Goal: Task Accomplishment & Management: Manage account settings

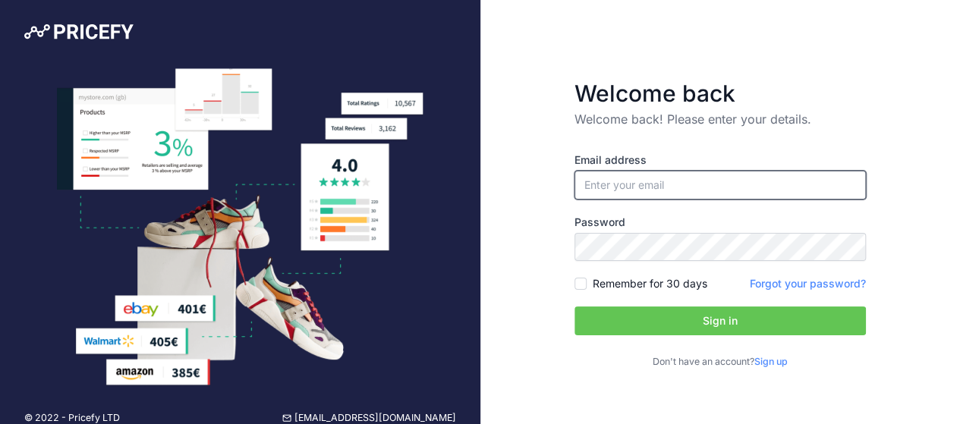
type input "[EMAIL_ADDRESS][DOMAIN_NAME]"
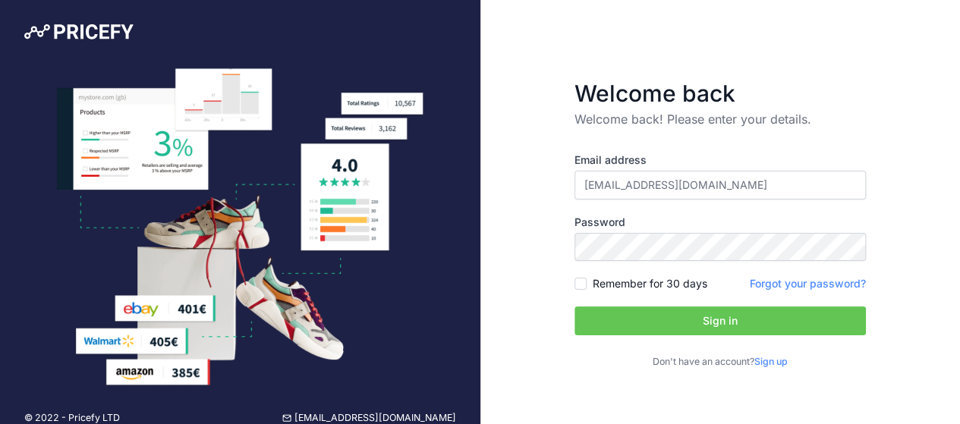
click at [703, 326] on button "Sign in" at bounding box center [720, 321] width 291 height 29
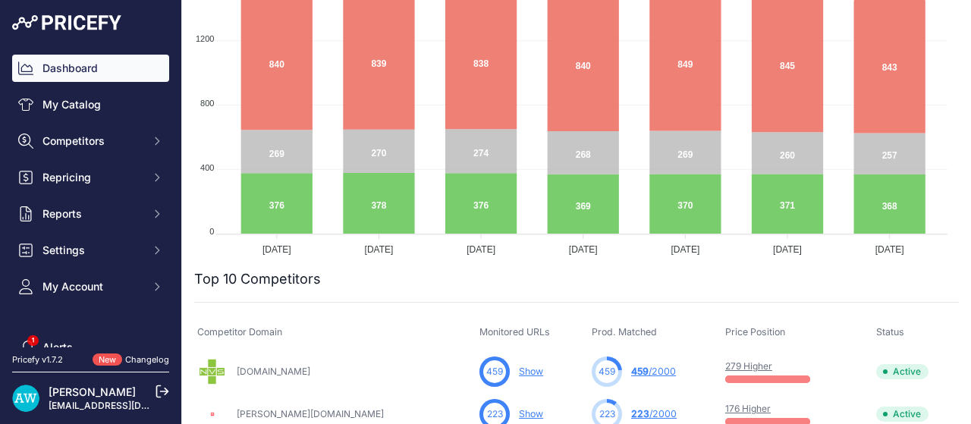
scroll to position [379, 0]
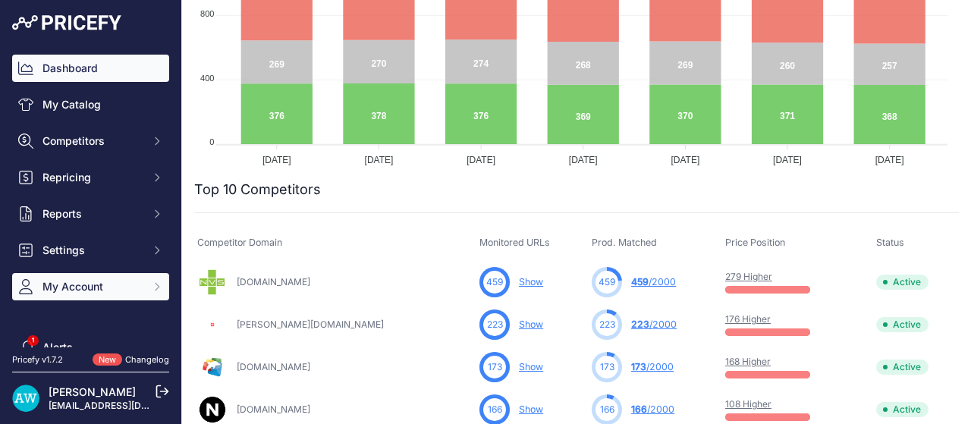
click at [93, 279] on span "My Account" at bounding box center [91, 286] width 99 height 15
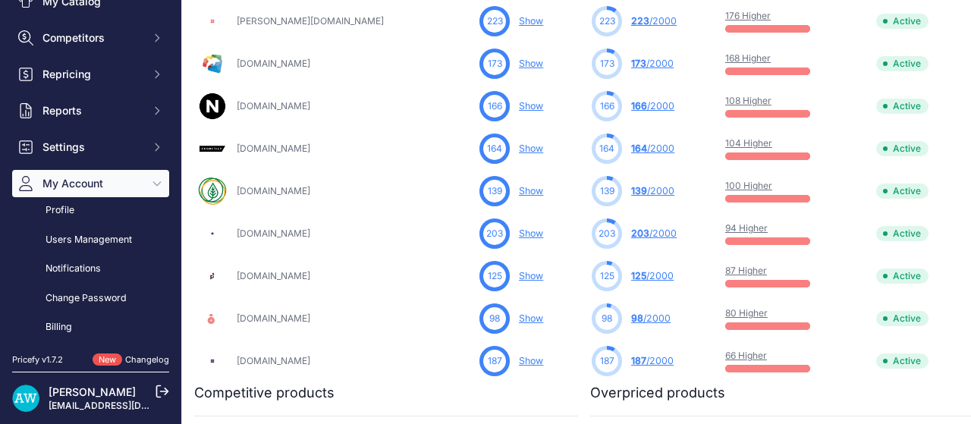
scroll to position [226, 0]
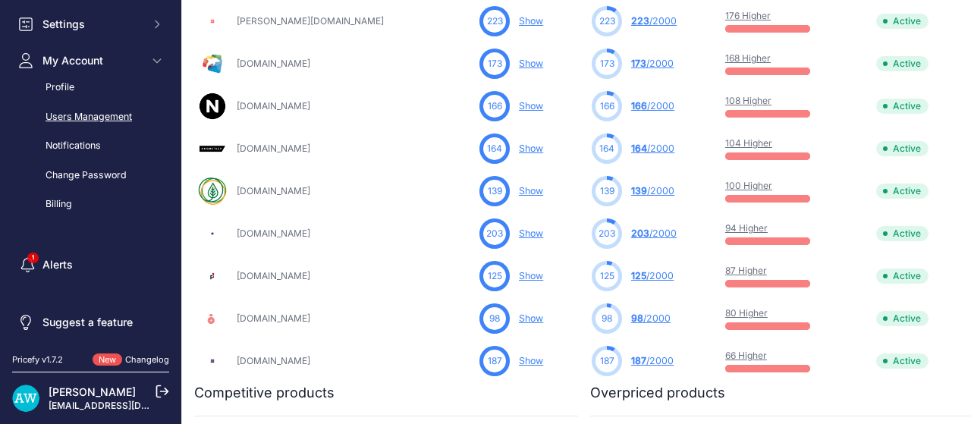
click at [79, 117] on link "Users Management" at bounding box center [90, 117] width 157 height 27
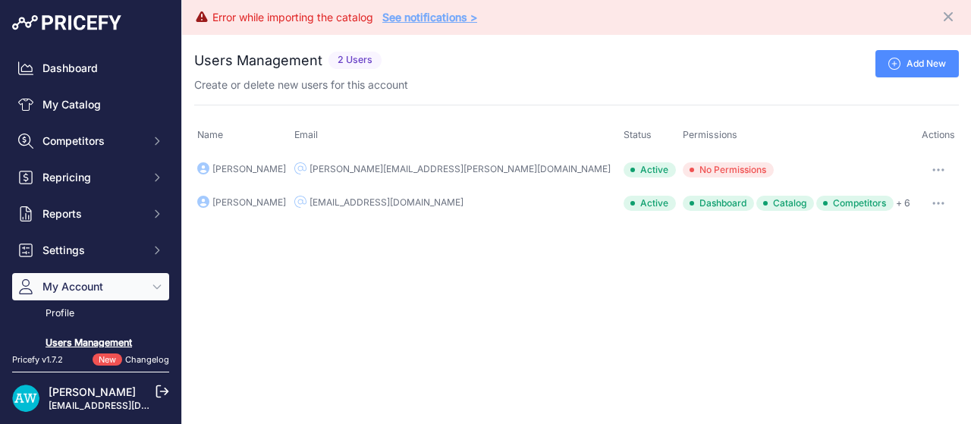
click at [437, 14] on link "See notifications >" at bounding box center [429, 17] width 95 height 13
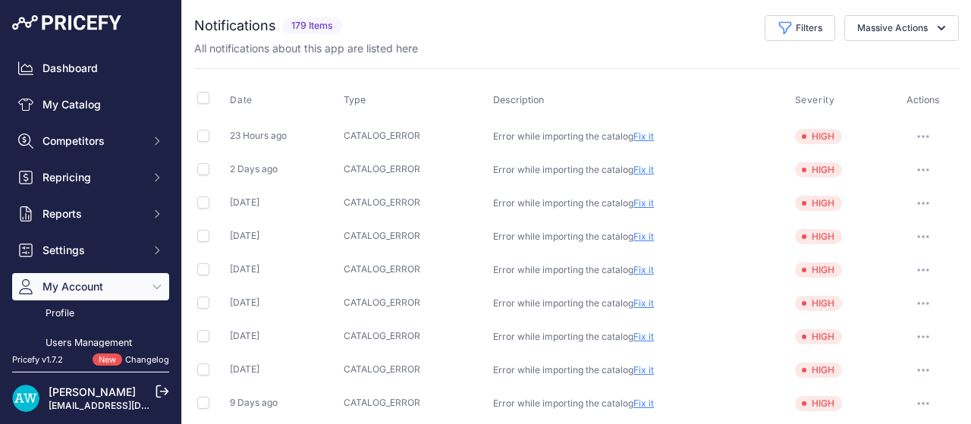
click at [641, 134] on link "Fix it" at bounding box center [644, 136] width 20 height 11
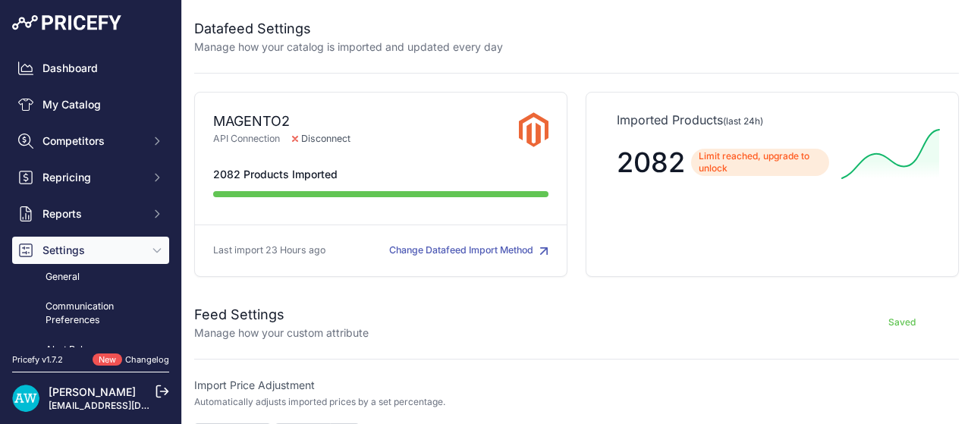
click at [480, 245] on button "Change Datafeed Import Method" at bounding box center [468, 251] width 159 height 14
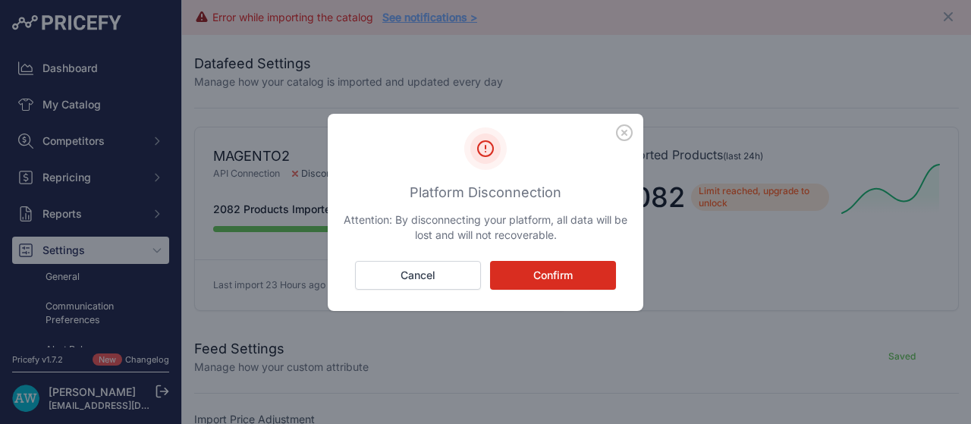
click at [574, 277] on button "Confirm" at bounding box center [553, 275] width 126 height 29
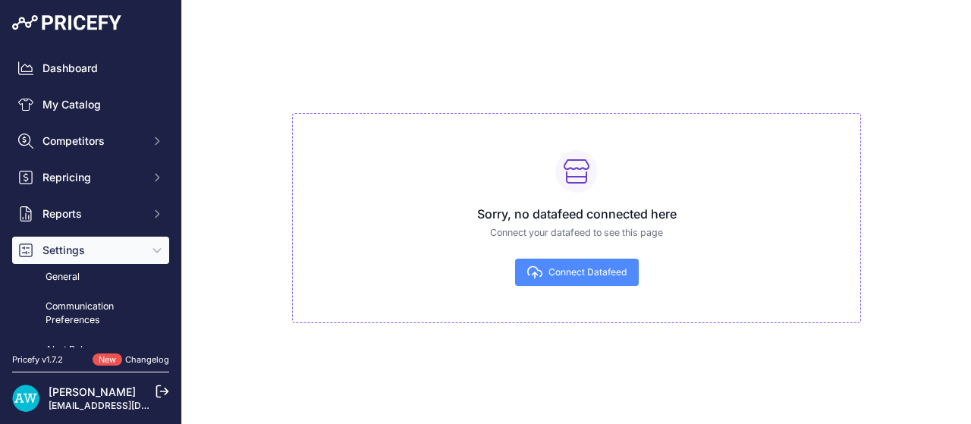
click at [594, 269] on span "Connect Datafeed" at bounding box center [588, 272] width 78 height 12
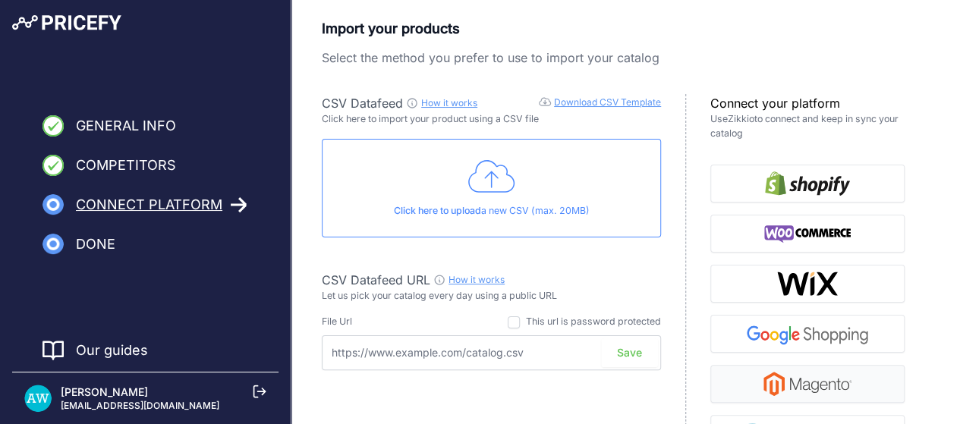
click at [798, 388] on img "button" at bounding box center [807, 384] width 88 height 24
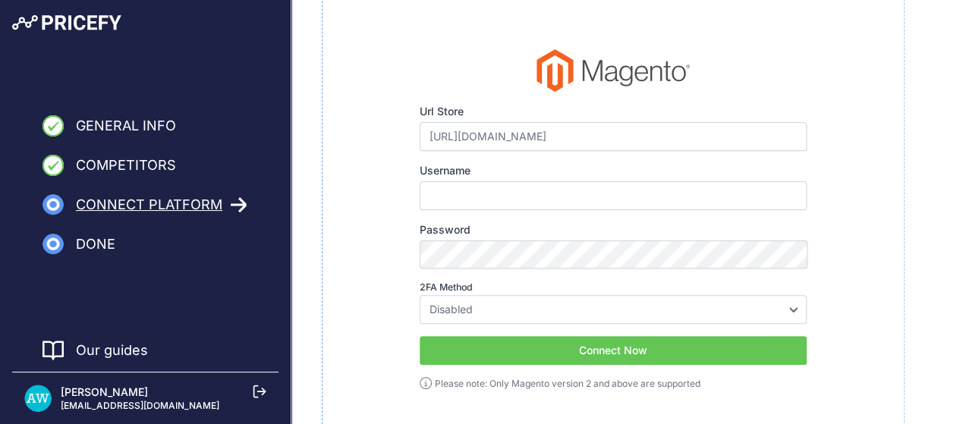
scroll to position [152, 0]
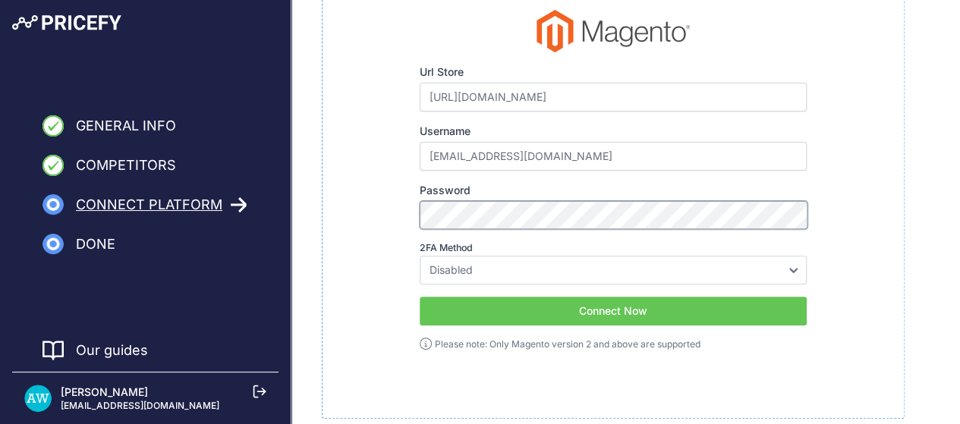
click at [385, 221] on div "Url Store [URL][DOMAIN_NAME] Please make sure to enter your e-commerce root url…" at bounding box center [613, 181] width 533 height 342
click at [694, 318] on button "Connect Now" at bounding box center [613, 311] width 387 height 29
click at [544, 162] on input "[EMAIL_ADDRESS][DOMAIN_NAME]" at bounding box center [613, 156] width 387 height 29
click at [624, 307] on button "Connect Now" at bounding box center [613, 311] width 387 height 29
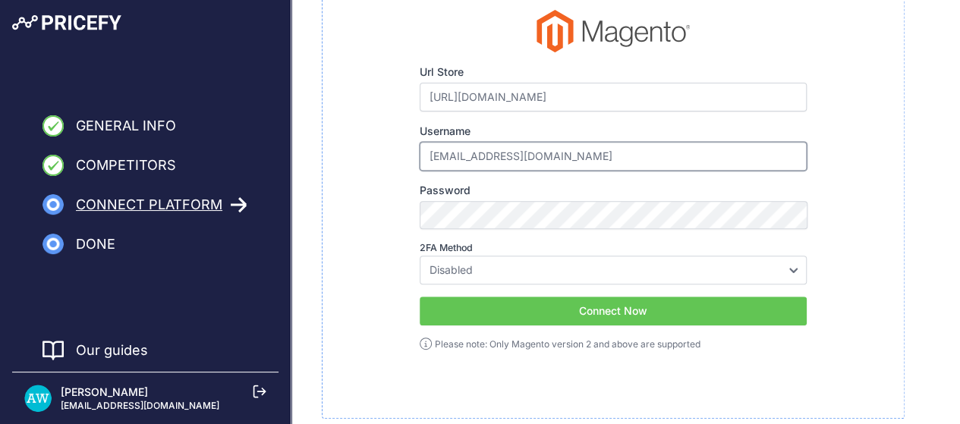
drag, startPoint x: 533, startPoint y: 151, endPoint x: 423, endPoint y: 156, distance: 110.2
click at [423, 156] on input "[EMAIL_ADDRESS][DOMAIN_NAME]" at bounding box center [613, 156] width 387 height 29
type input "Amit"
click at [368, 181] on div "Url Store [URL][DOMAIN_NAME] Please make sure to enter your e-commerce root url…" at bounding box center [613, 181] width 533 height 342
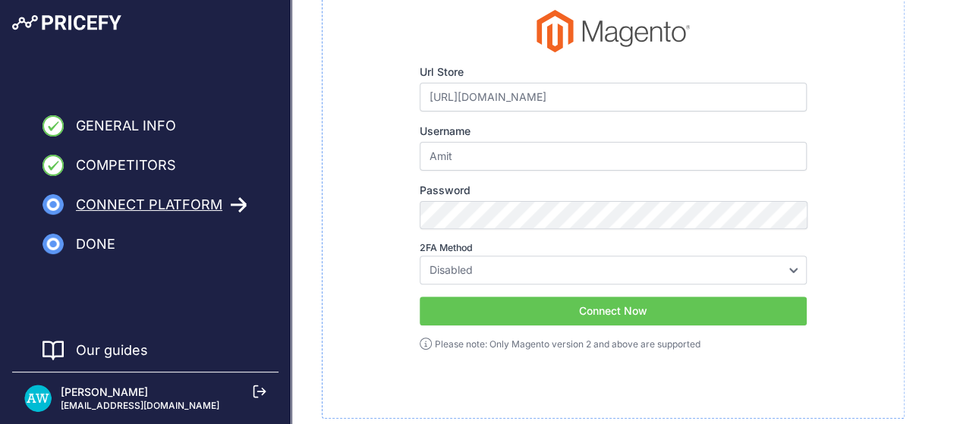
click at [585, 313] on button "Connect Now" at bounding box center [613, 311] width 387 height 29
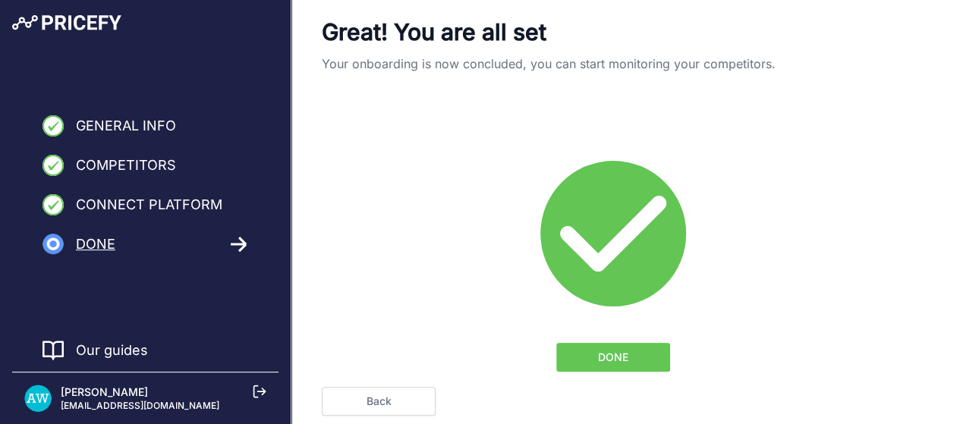
click at [601, 358] on span "DONE" at bounding box center [613, 357] width 30 height 15
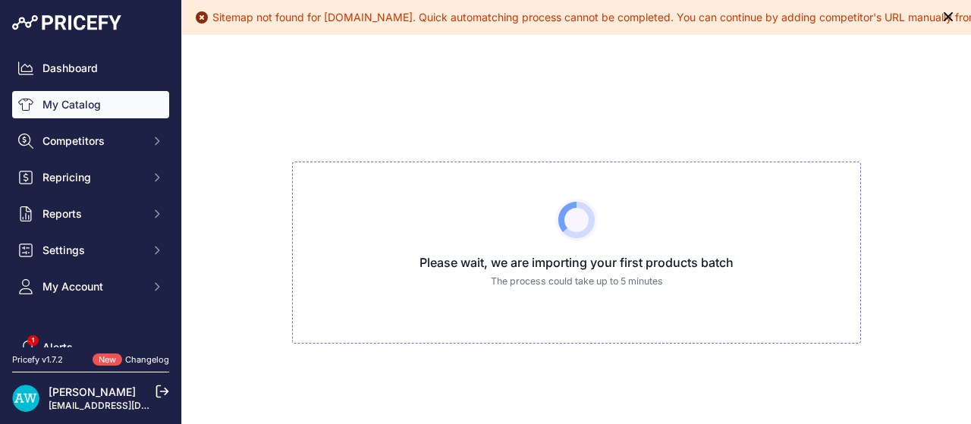
click at [944, 16] on icon "Close" at bounding box center [948, 16] width 9 height 9
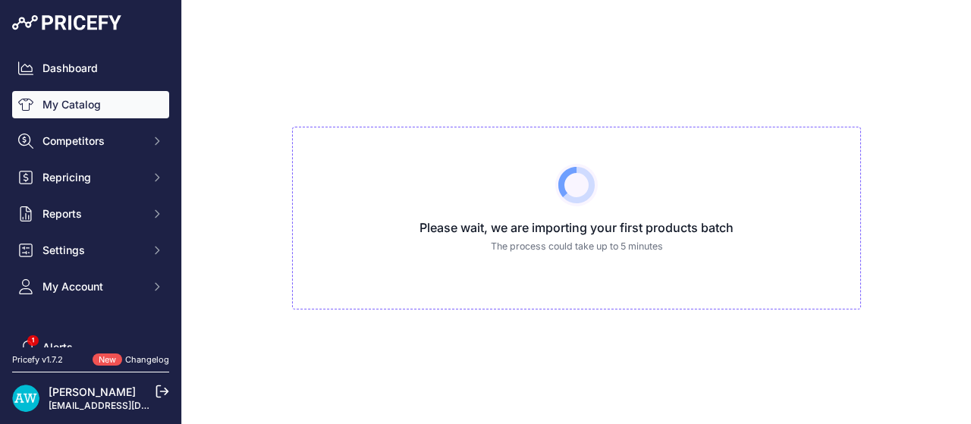
click at [100, 104] on link "My Catalog" at bounding box center [90, 104] width 157 height 27
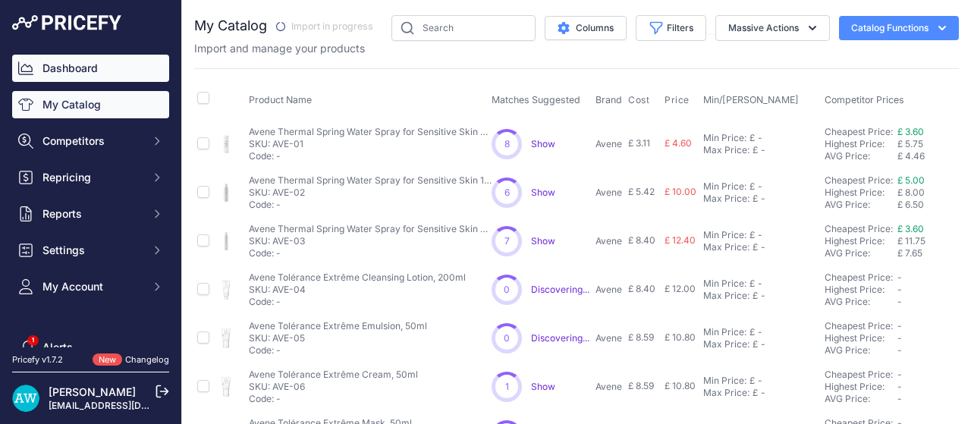
click at [80, 72] on link "Dashboard" at bounding box center [90, 68] width 157 height 27
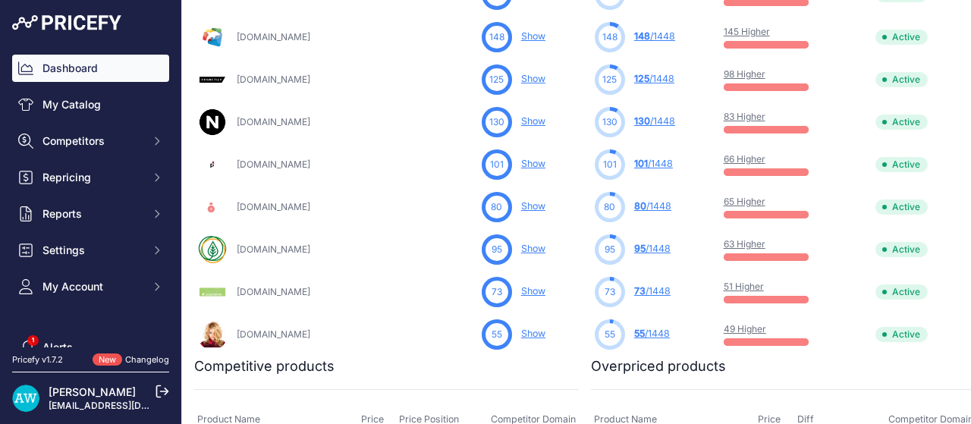
scroll to position [683, 0]
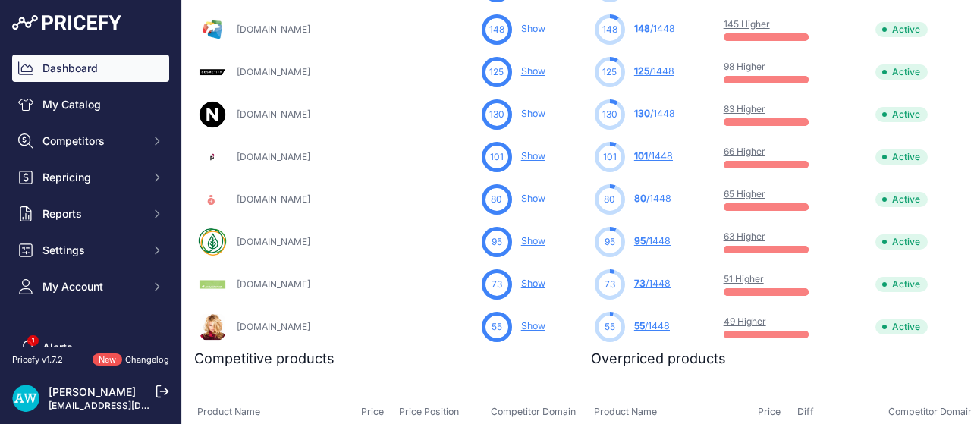
click at [521, 280] on link "Show" at bounding box center [533, 283] width 24 height 11
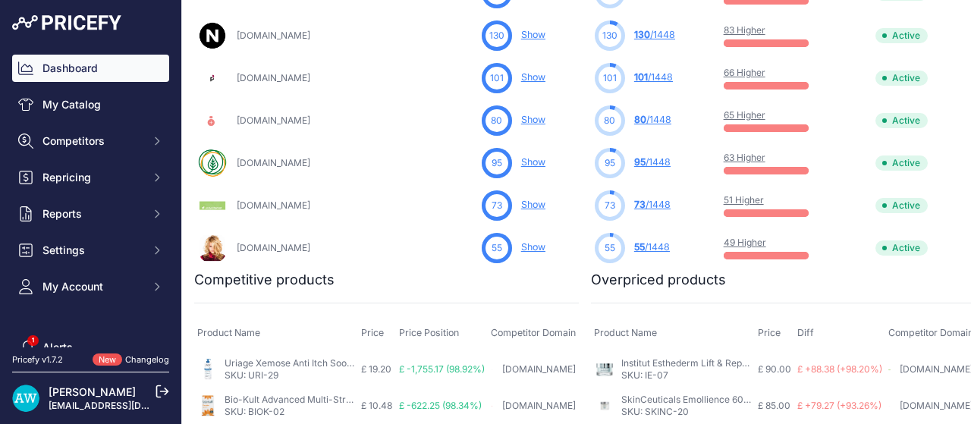
scroll to position [759, 0]
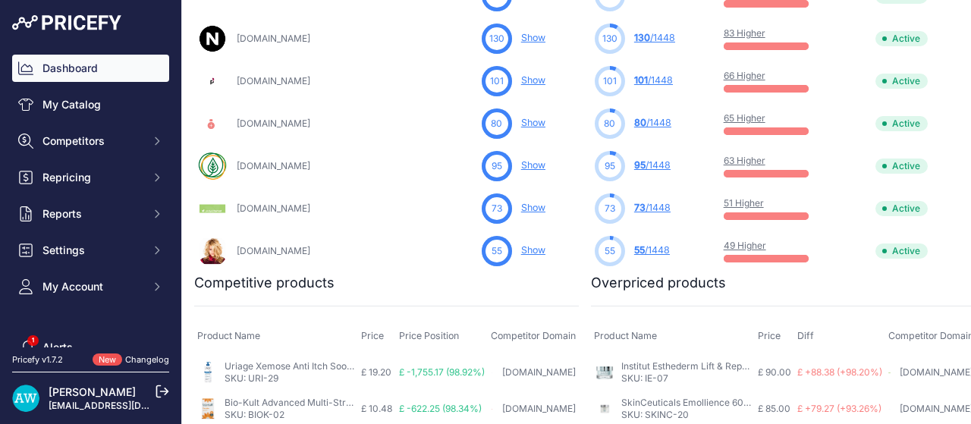
click at [521, 210] on link "Show" at bounding box center [533, 207] width 24 height 11
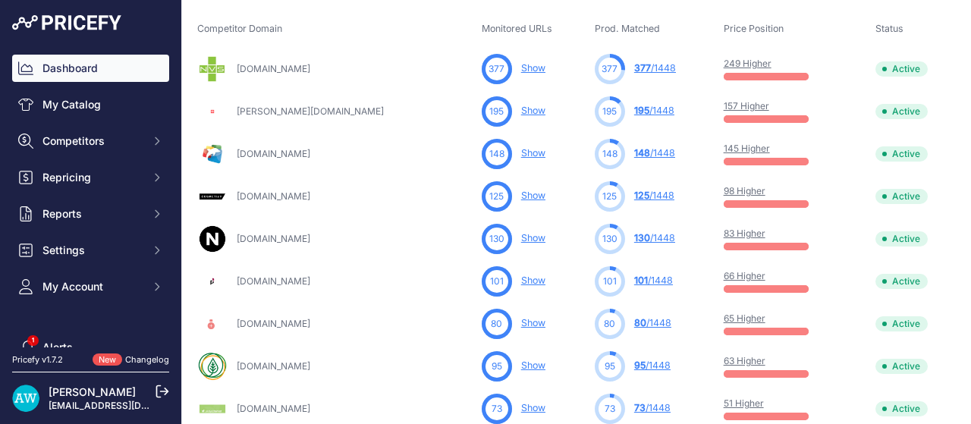
scroll to position [683, 0]
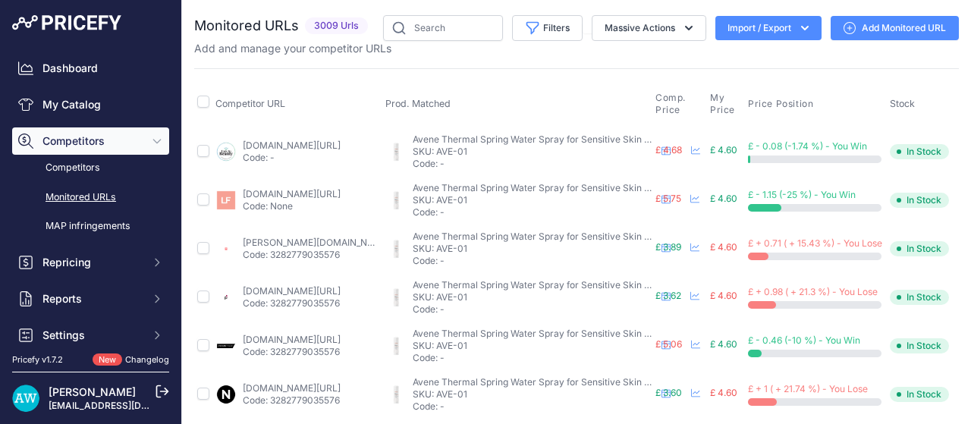
click at [94, 136] on span "Competitors" at bounding box center [91, 141] width 99 height 15
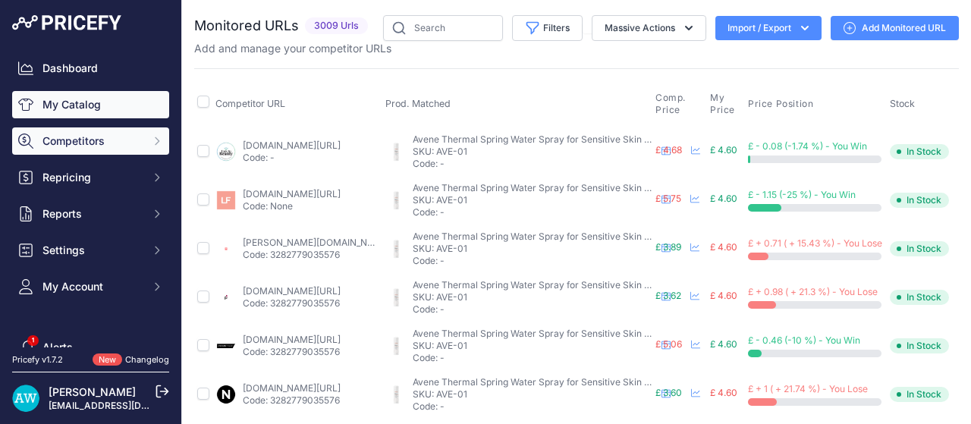
click at [82, 103] on link "My Catalog" at bounding box center [90, 104] width 157 height 27
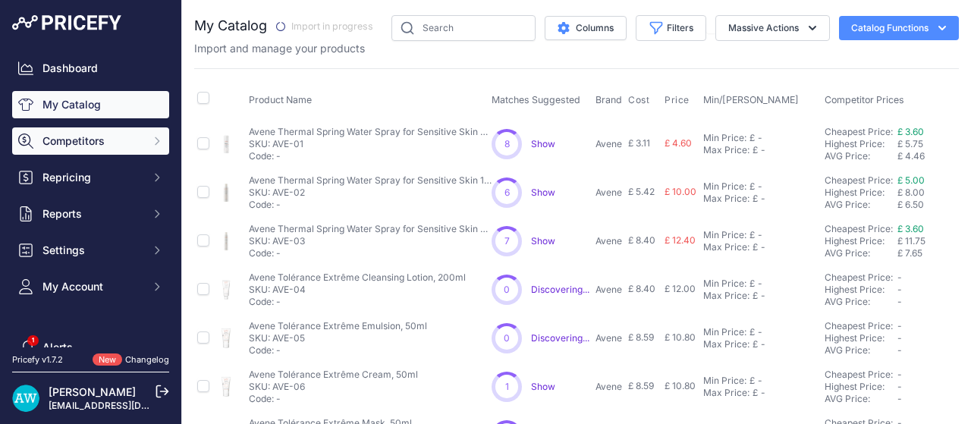
click at [123, 140] on span "Competitors" at bounding box center [91, 141] width 99 height 15
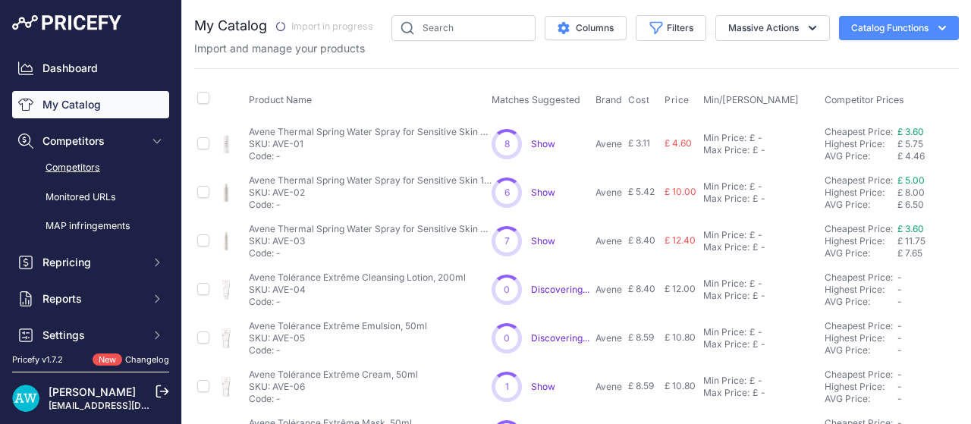
click at [115, 168] on link "Competitors" at bounding box center [90, 168] width 157 height 27
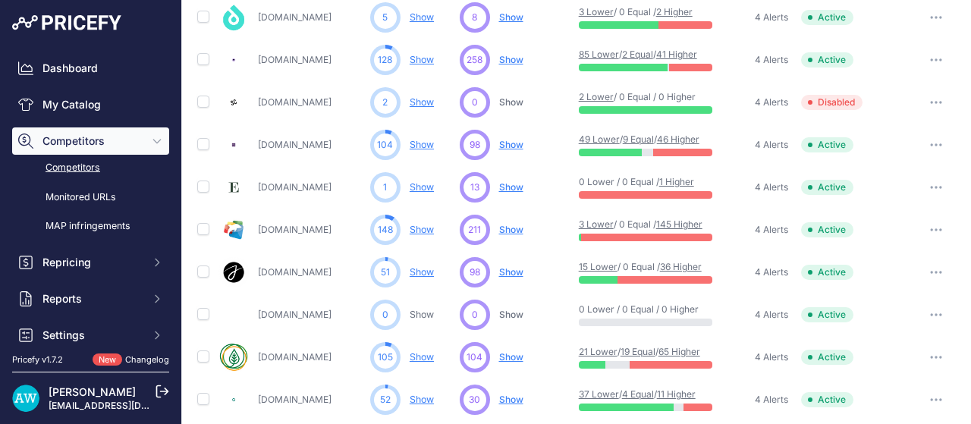
scroll to position [853, 0]
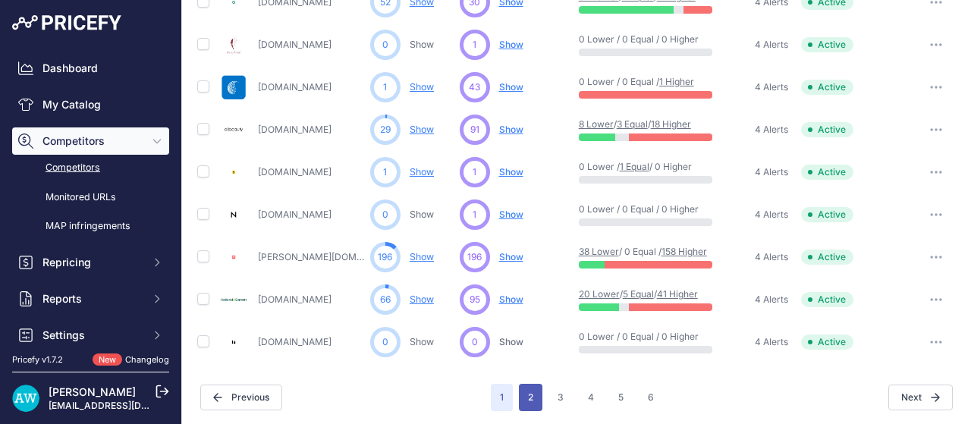
click at [525, 397] on button "2" at bounding box center [531, 397] width 24 height 27
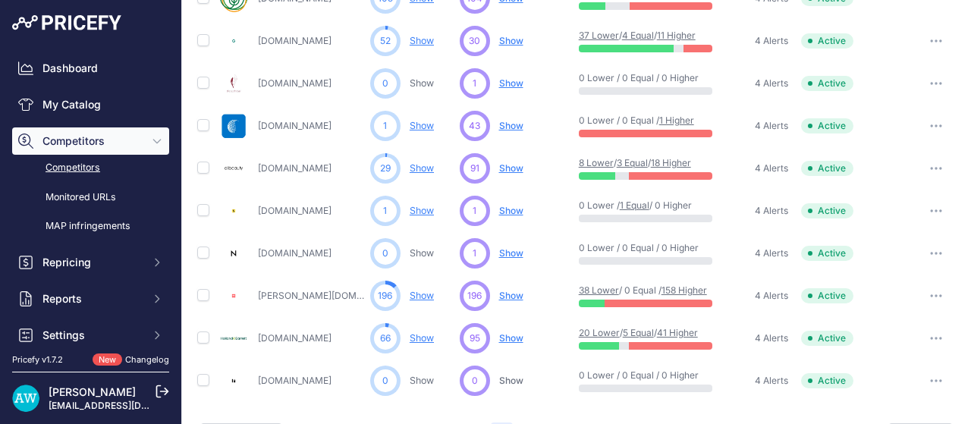
scroll to position [892, 0]
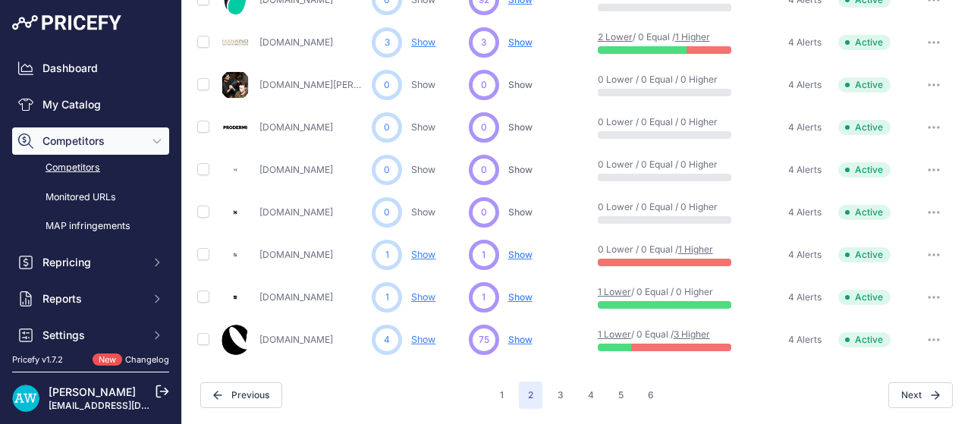
scroll to position [853, 0]
